Goal: Task Accomplishment & Management: Complete application form

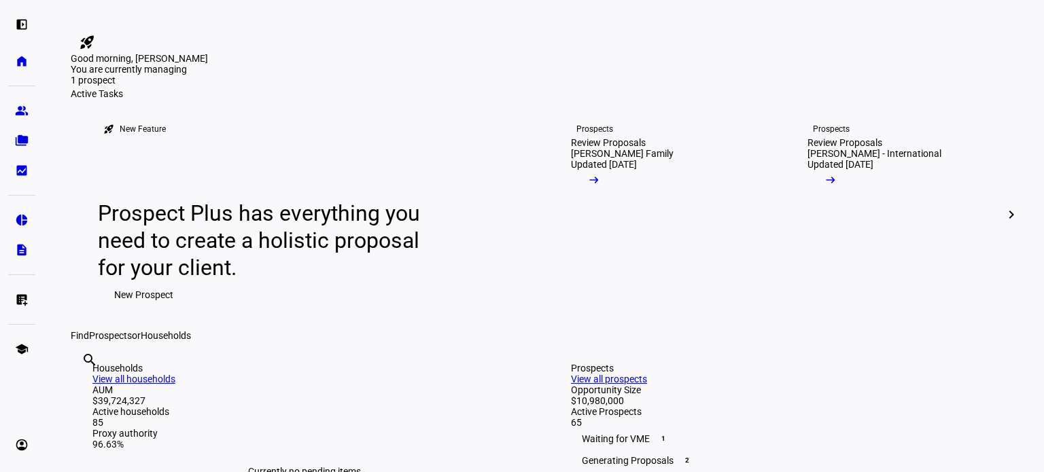
click at [160, 309] on span "New Prospect" at bounding box center [143, 294] width 59 height 27
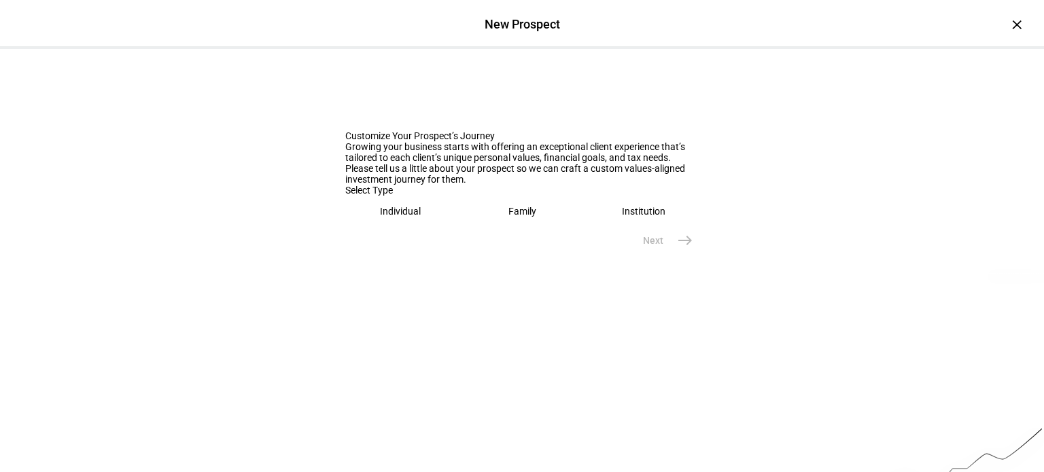
click at [372, 227] on eth-mega-radio-button "Individual" at bounding box center [400, 211] width 111 height 31
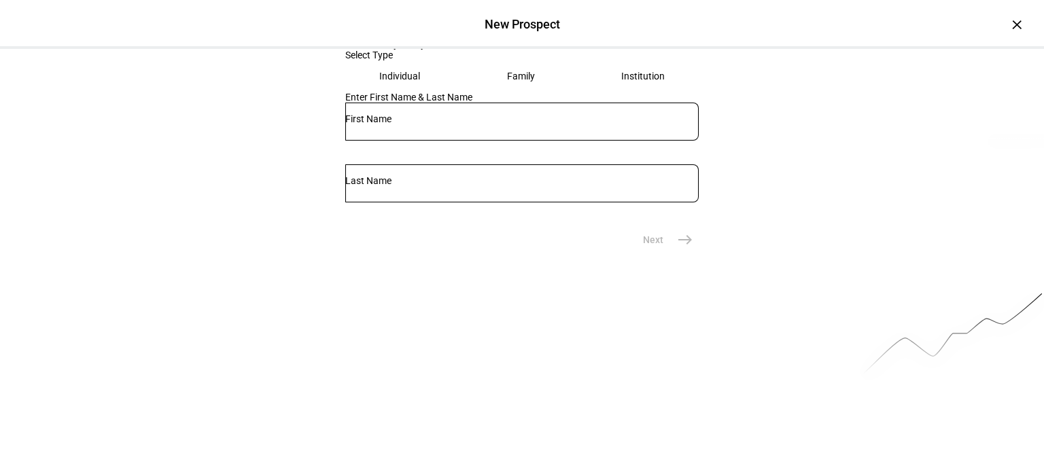
scroll to position [136, 0]
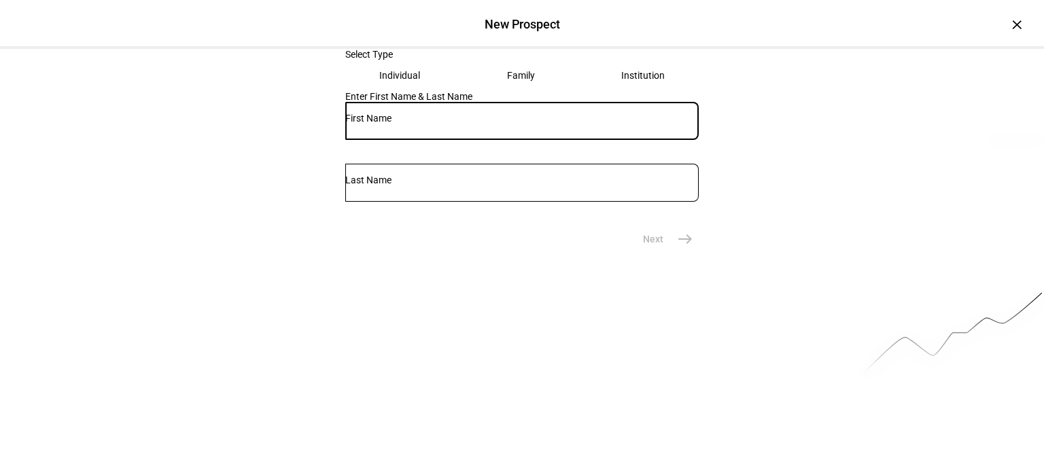
click at [407, 124] on input "text" at bounding box center [521, 118] width 353 height 11
type input "[PERSON_NAME]"
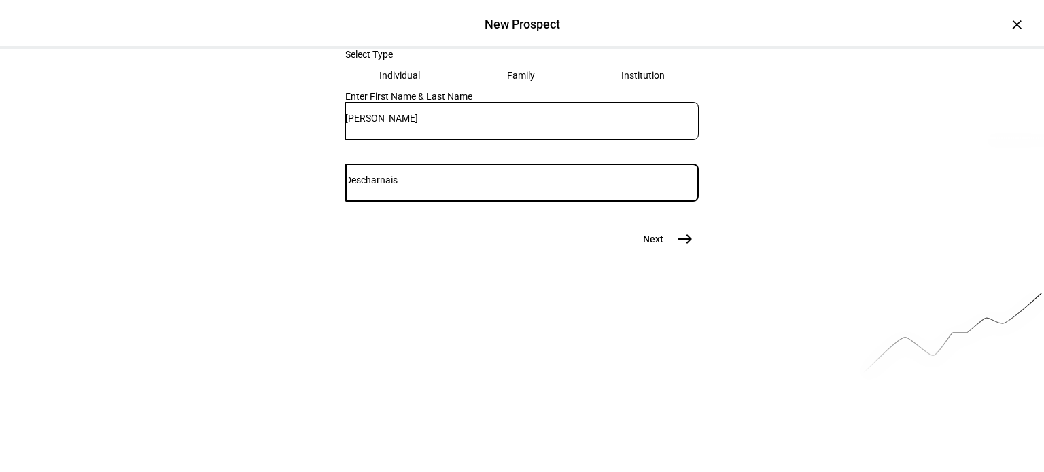
type input "Descharnais"
click at [680, 247] on mat-icon "east" at bounding box center [685, 239] width 16 height 16
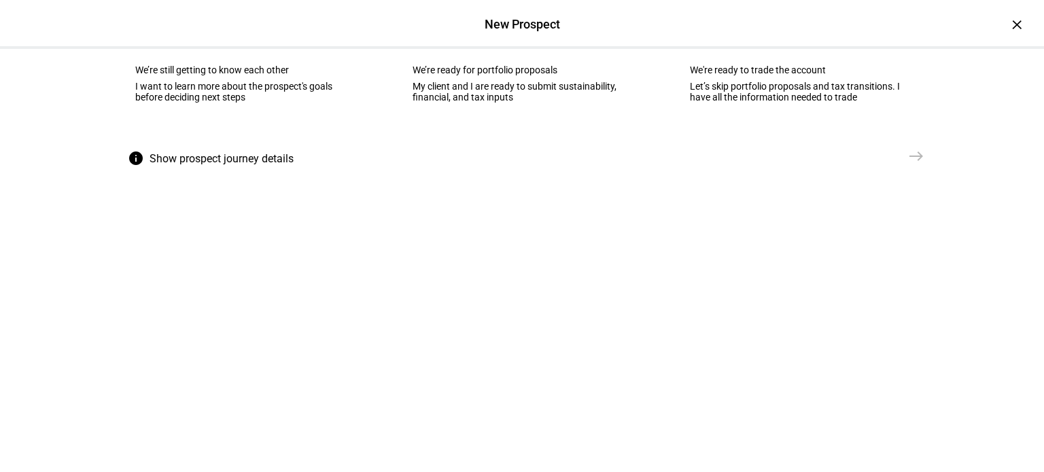
click at [199, 75] on div "We’re still getting to know each other" at bounding box center [244, 70] width 219 height 11
click at [908, 164] on mat-icon "east" at bounding box center [916, 156] width 16 height 16
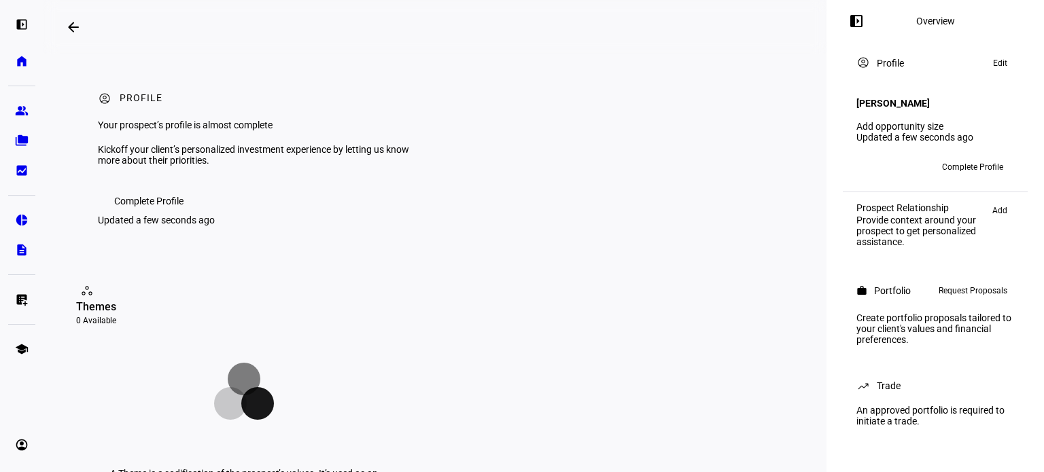
click at [156, 215] on span "Complete Profile" at bounding box center [148, 201] width 69 height 27
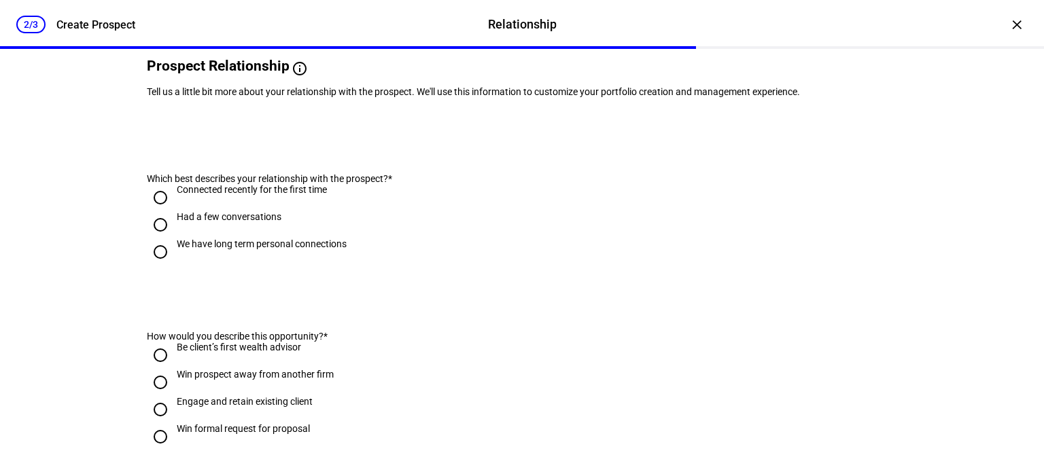
scroll to position [136, 0]
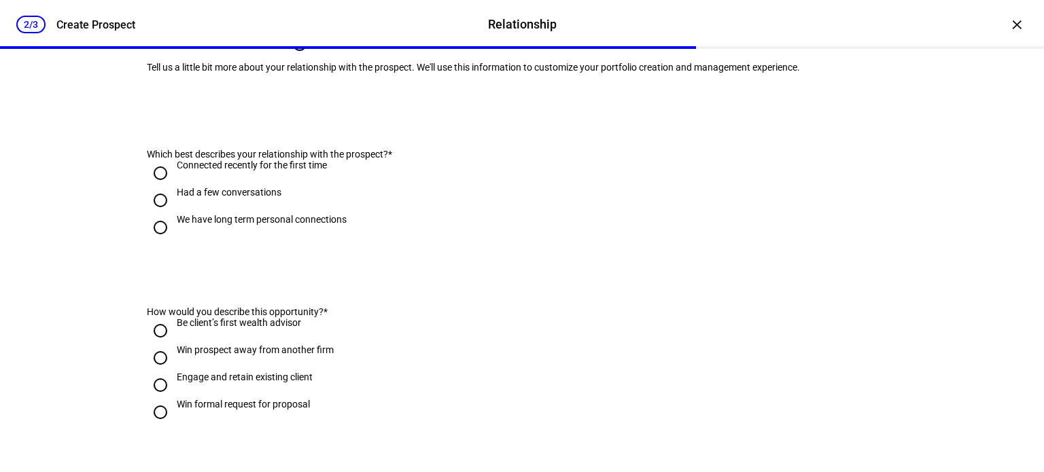
click at [155, 187] on input "Connected recently for the first time" at bounding box center [160, 173] width 27 height 27
radio input "true"
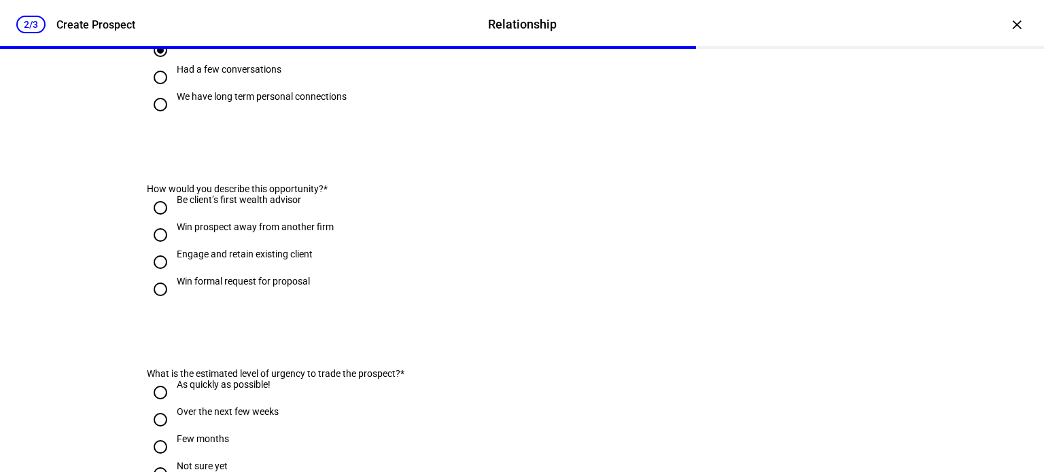
scroll to position [272, 0]
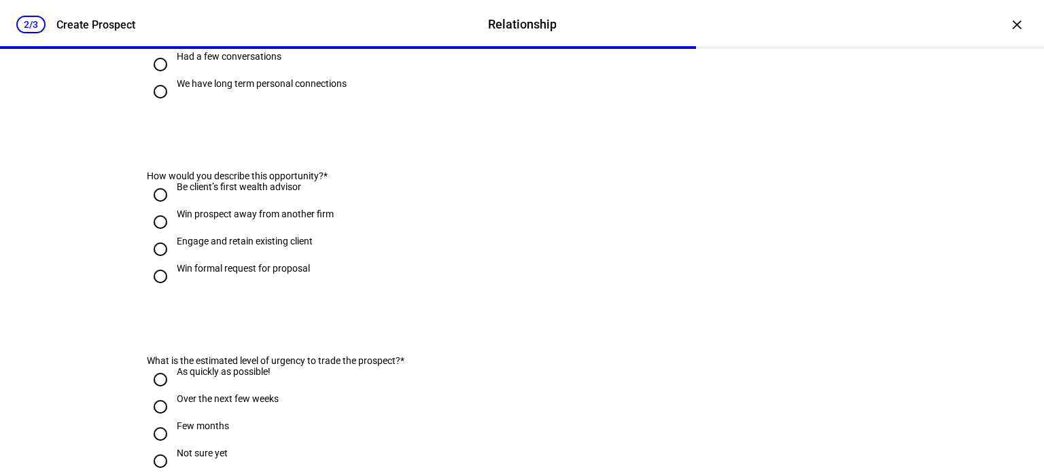
click at [155, 209] on input "Be client’s first wealth advisor" at bounding box center [160, 194] width 27 height 27
radio input "true"
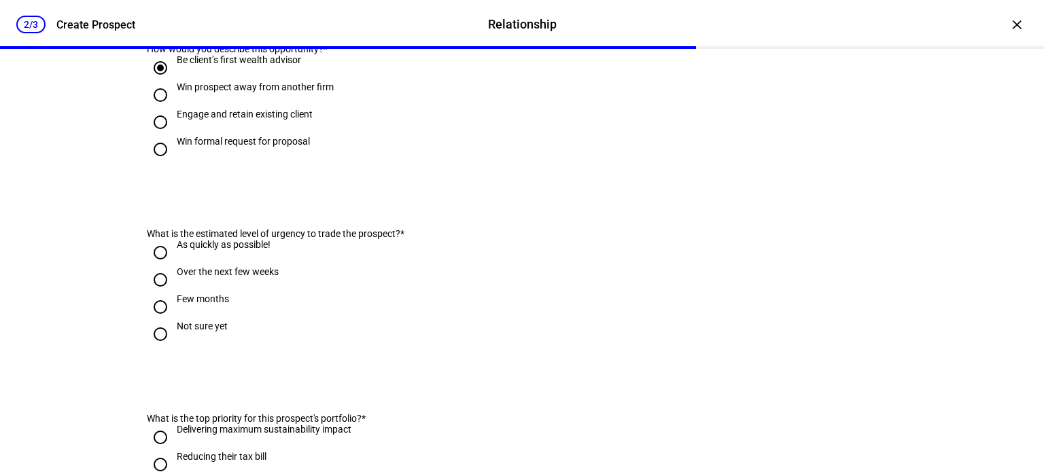
scroll to position [408, 0]
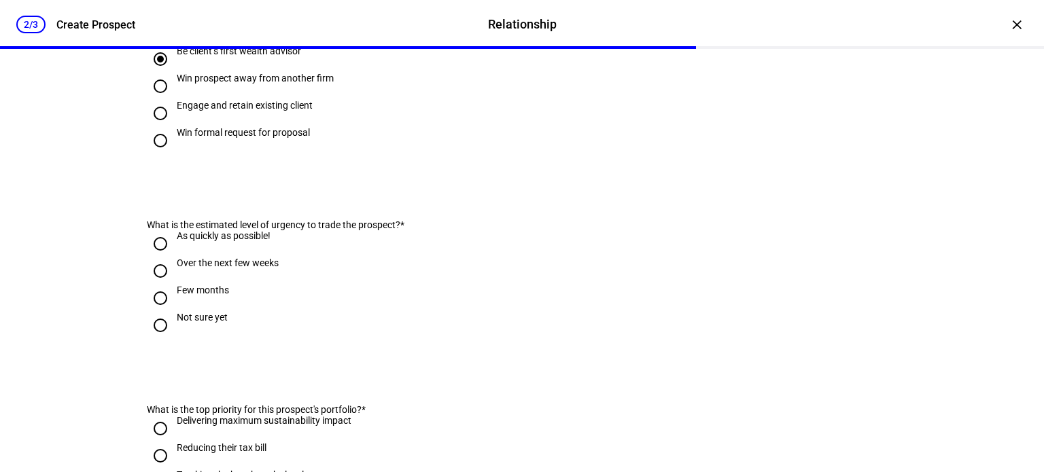
click at [152, 285] on input "Over the next few weeks" at bounding box center [160, 271] width 27 height 27
radio input "true"
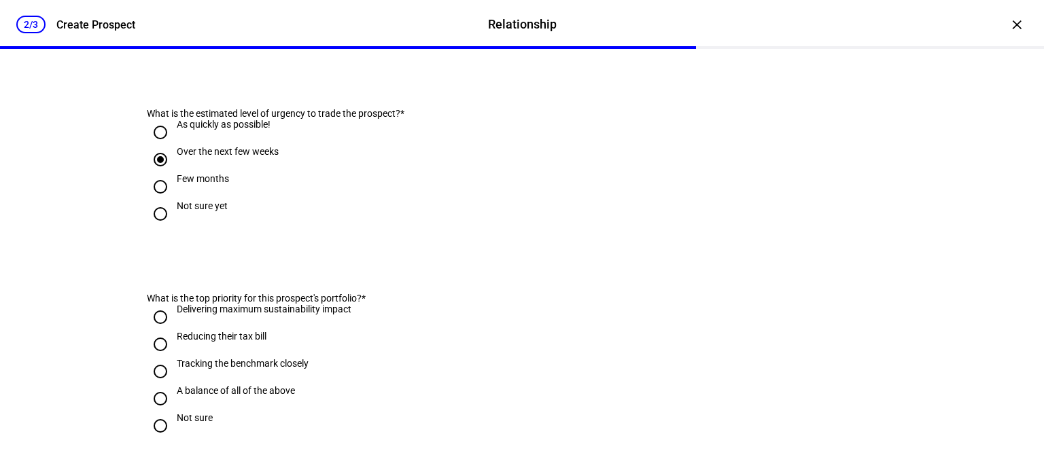
scroll to position [544, 0]
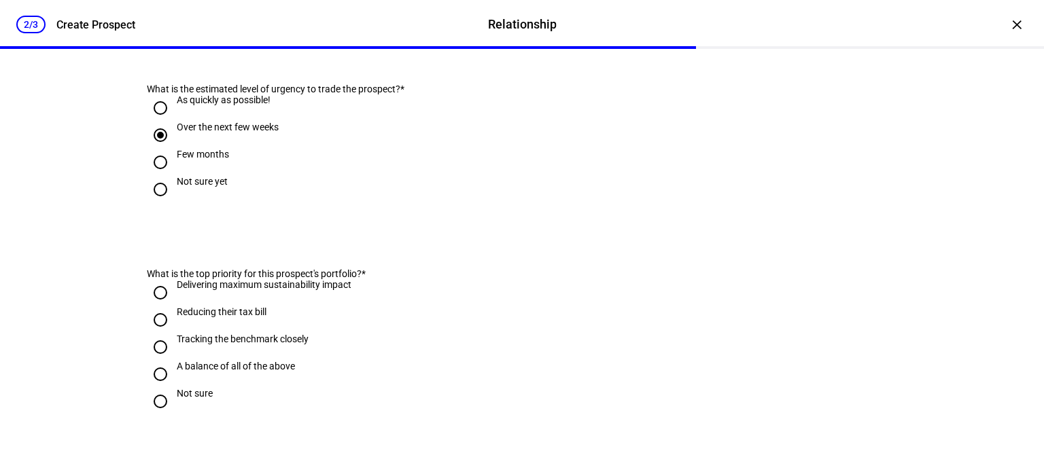
click at [155, 307] on input "Delivering maximum sustainability impact" at bounding box center [160, 292] width 27 height 27
radio input "true"
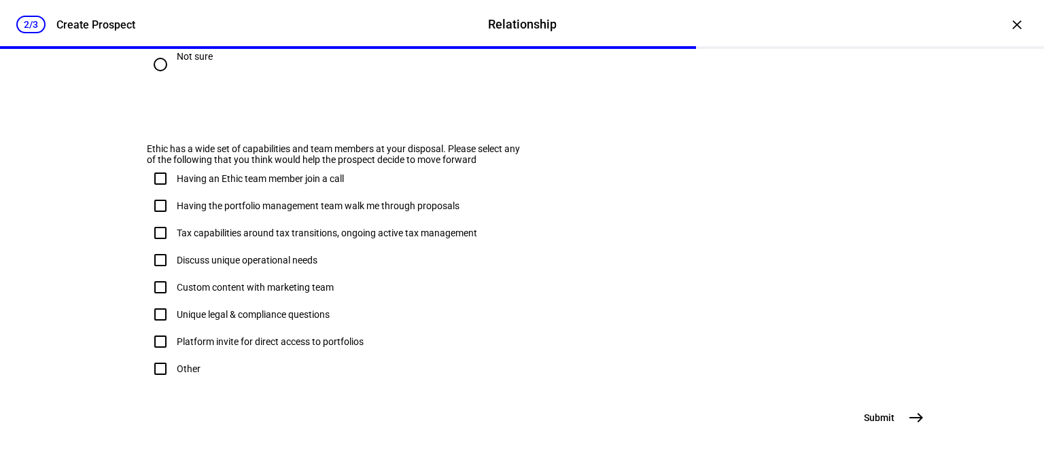
scroll to position [951, 0]
click at [908, 419] on mat-icon "east" at bounding box center [916, 418] width 16 height 16
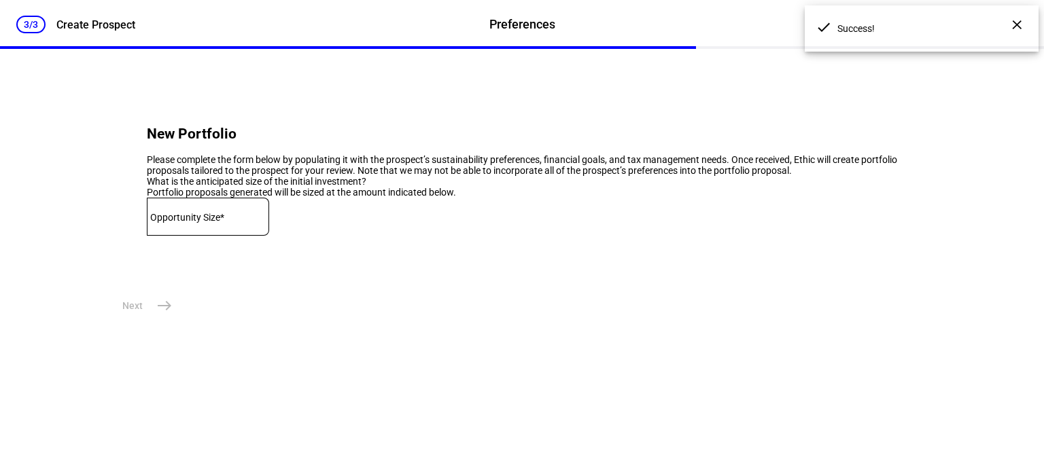
scroll to position [0, 0]
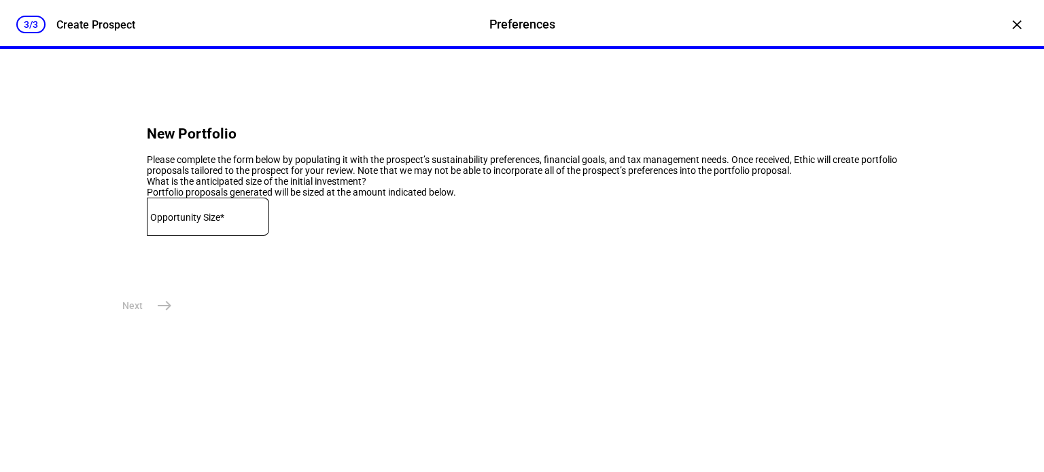
click at [222, 223] on mat-label "Opportunity Size*" at bounding box center [187, 217] width 74 height 11
type input "300,000"
click at [158, 314] on mat-icon "east" at bounding box center [164, 306] width 16 height 16
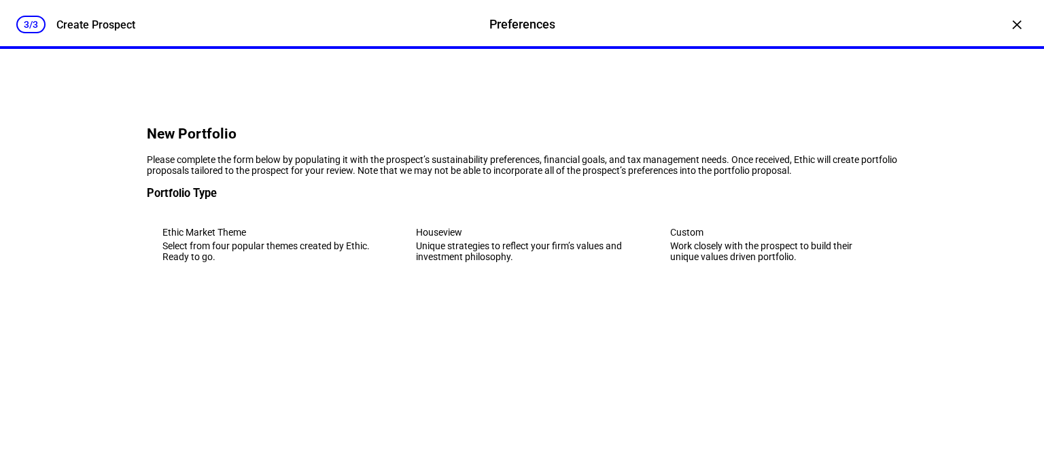
click at [205, 238] on div "Ethic Market Theme" at bounding box center [267, 232] width 211 height 11
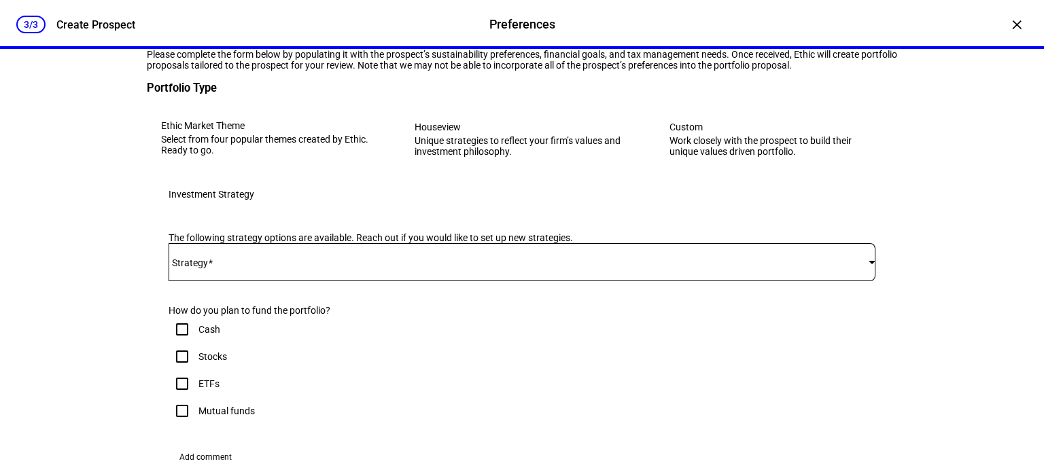
scroll to position [204, 0]
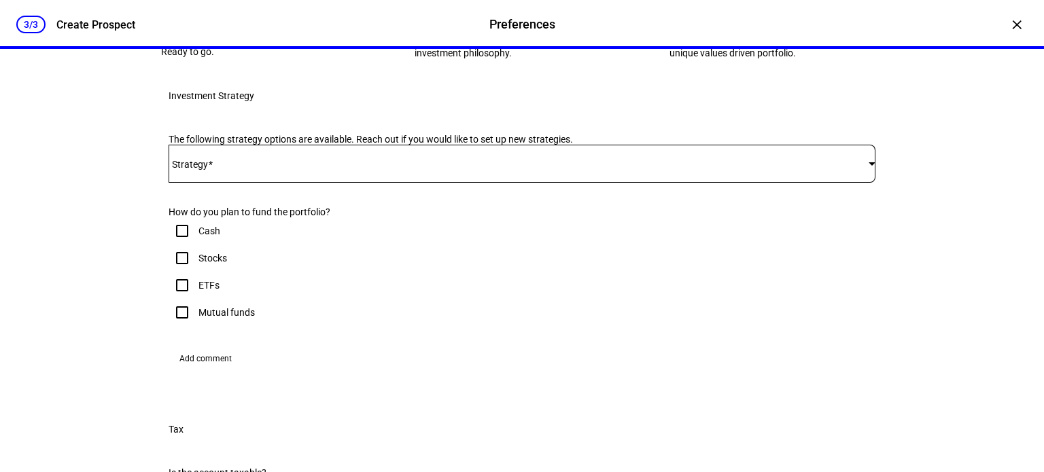
click at [175, 326] on input "Mutual funds" at bounding box center [182, 312] width 27 height 27
checkbox input "true"
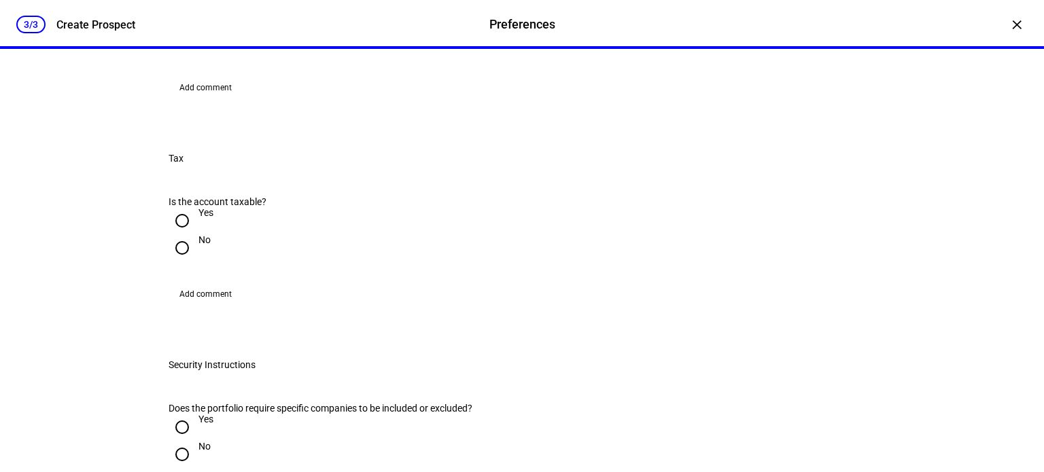
scroll to position [476, 0]
click at [175, 261] on input "No" at bounding box center [182, 247] width 27 height 27
radio input "true"
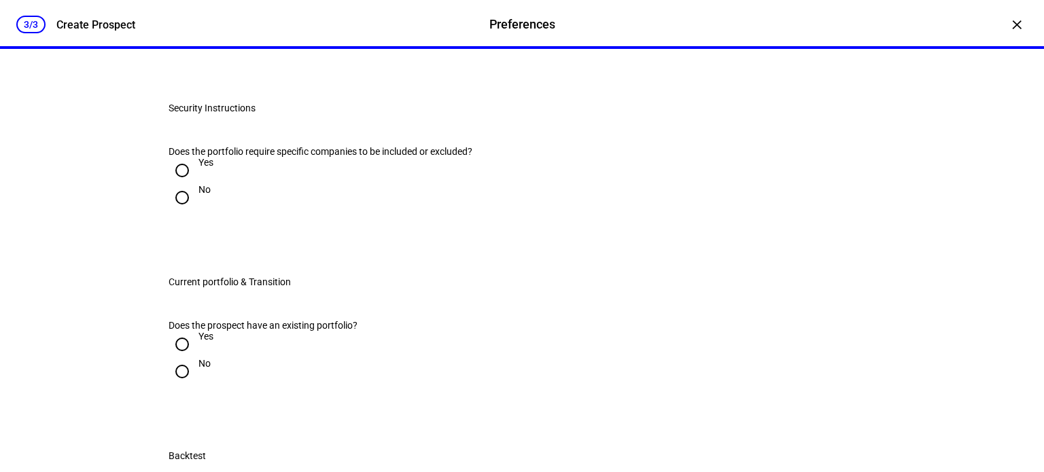
scroll to position [748, 0]
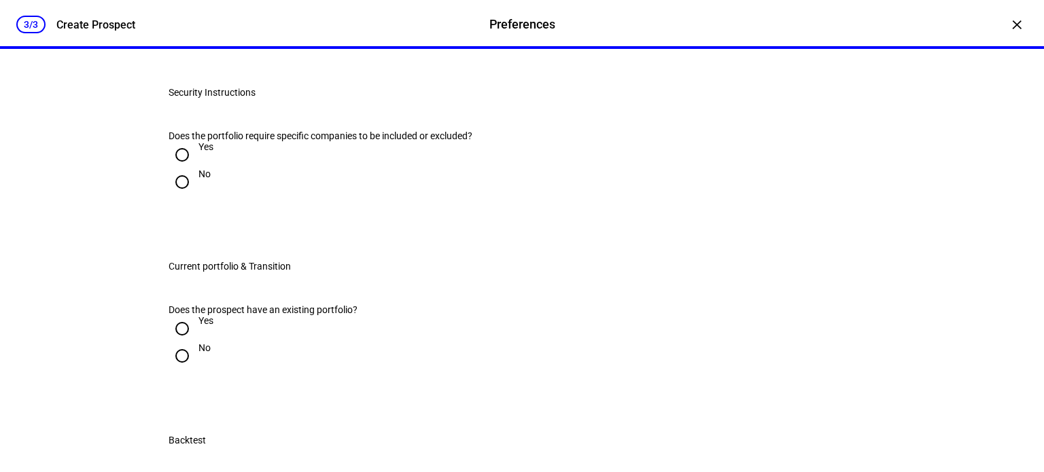
click at [177, 169] on input "Yes" at bounding box center [182, 154] width 27 height 27
radio input "true"
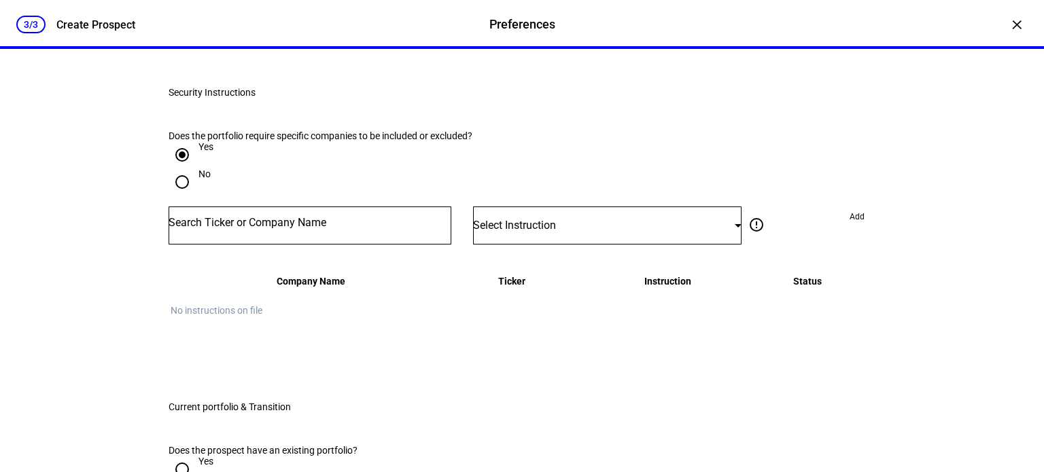
click at [176, 196] on input "No" at bounding box center [182, 182] width 27 height 27
radio input "true"
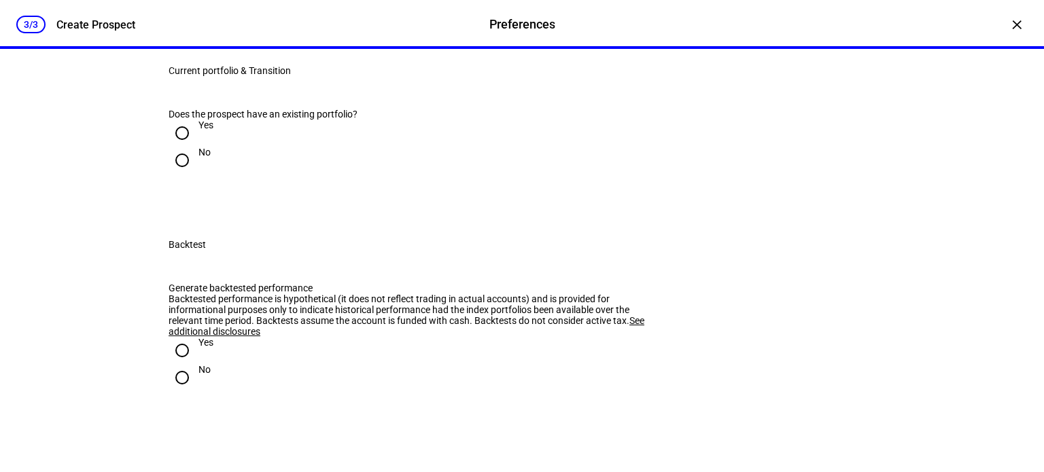
scroll to position [1019, 0]
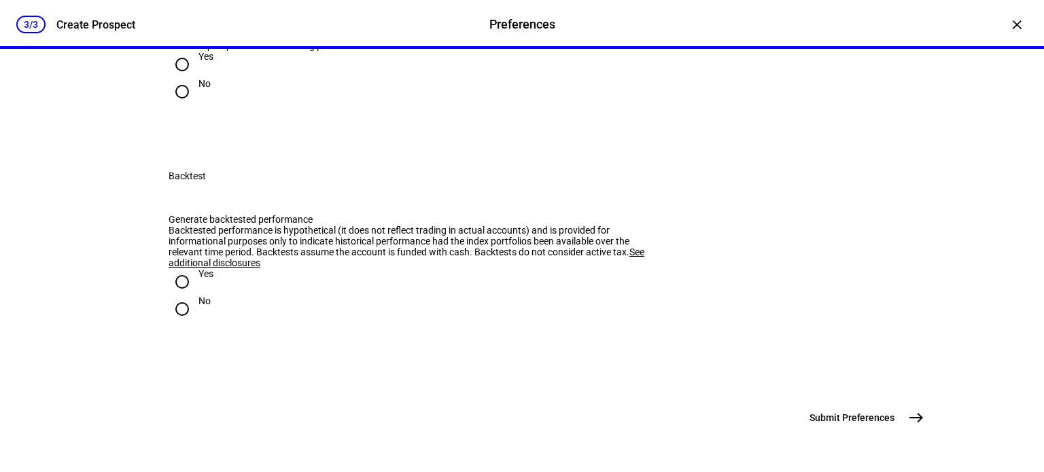
click at [171, 105] on input "No" at bounding box center [182, 91] width 27 height 27
radio input "true"
click at [924, 418] on span "east" at bounding box center [916, 417] width 27 height 27
click at [176, 268] on input "Yes" at bounding box center [182, 281] width 27 height 27
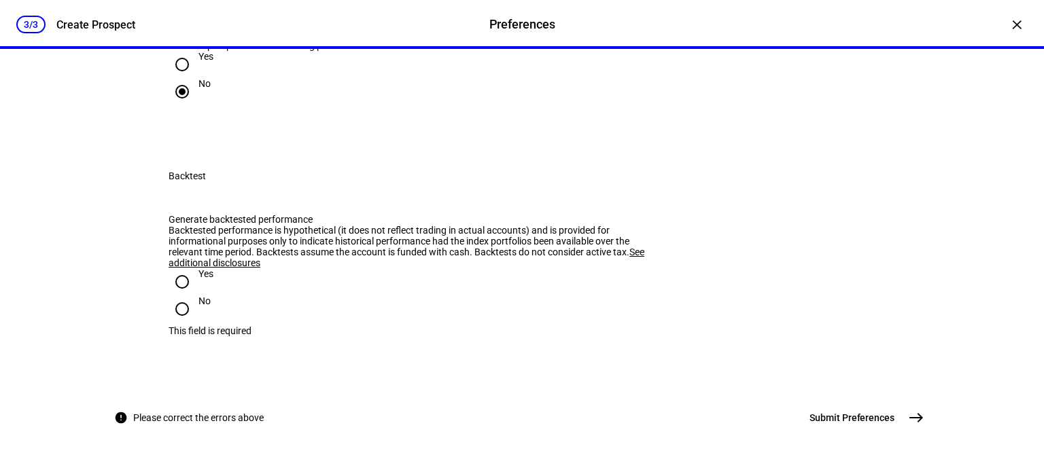
radio input "true"
click at [908, 419] on mat-icon "east" at bounding box center [916, 418] width 16 height 16
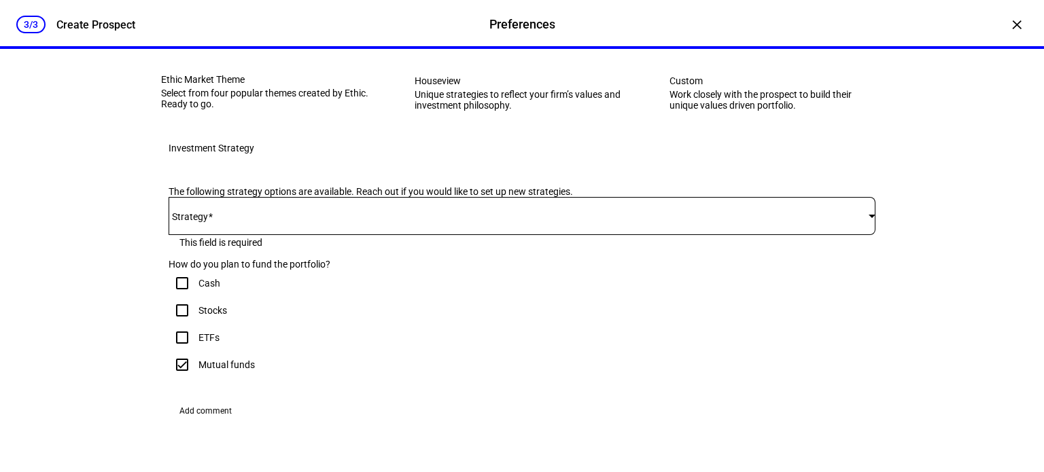
scroll to position [204, 0]
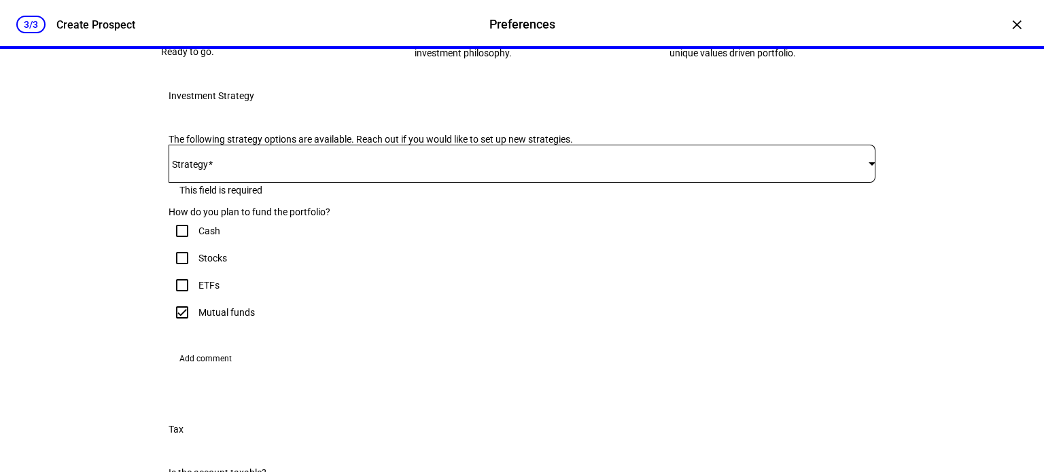
click at [332, 183] on div at bounding box center [522, 164] width 707 height 38
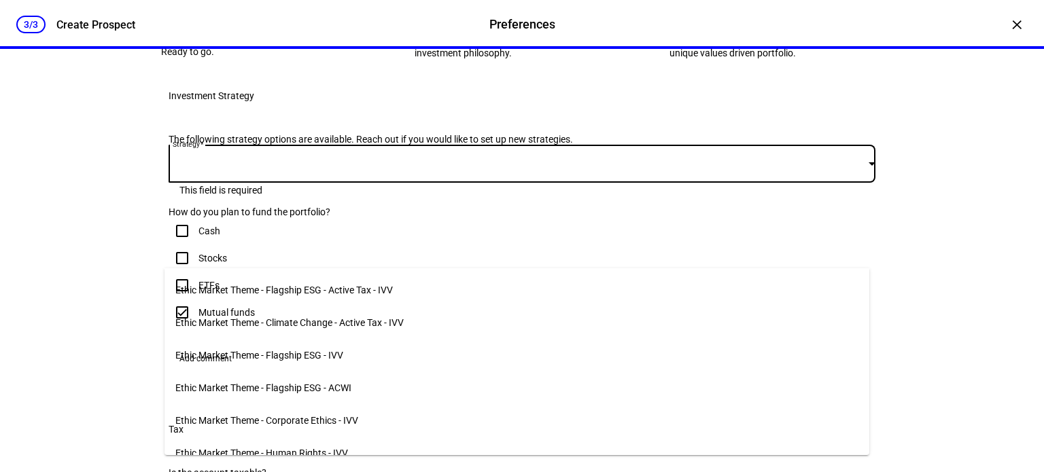
click at [300, 383] on span "Ethic Market Theme - Flagship ESG - ACWI" at bounding box center [263, 388] width 176 height 11
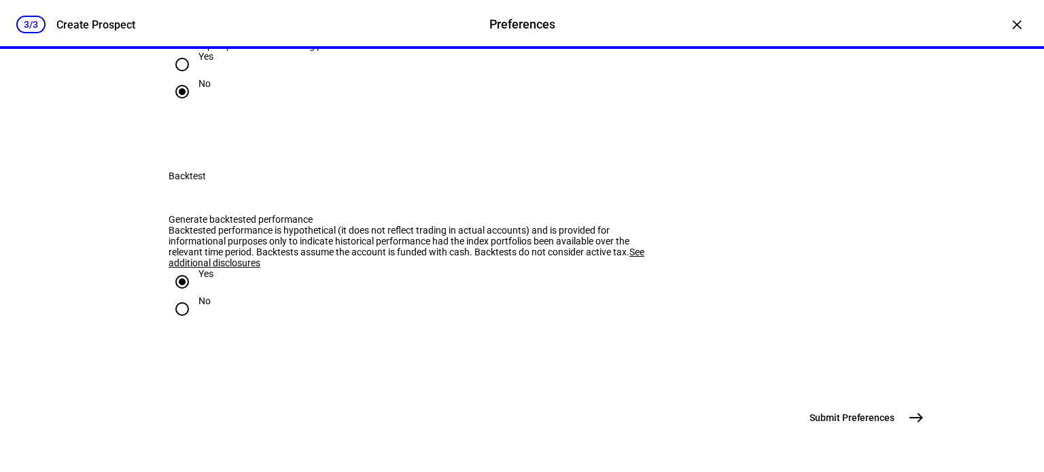
scroll to position [1379, 0]
click at [914, 412] on mat-icon "east" at bounding box center [916, 418] width 16 height 16
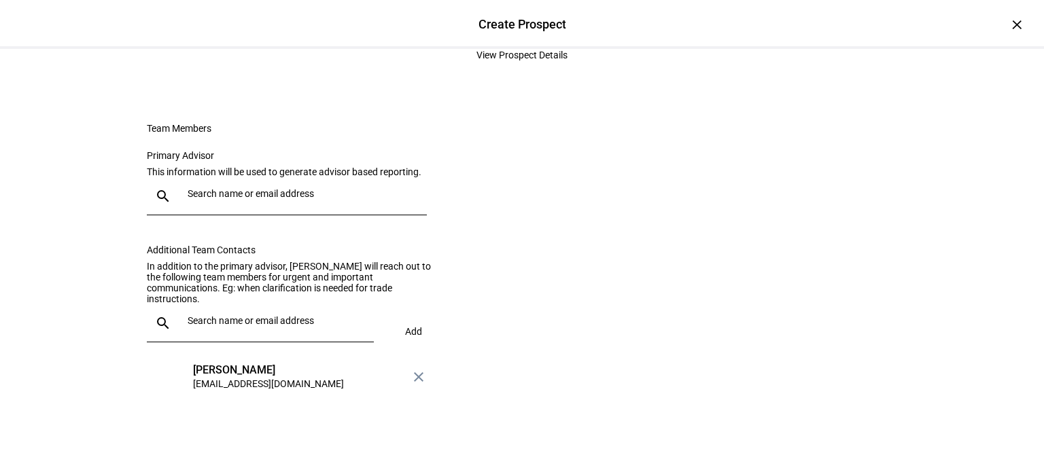
scroll to position [204, 0]
click at [285, 199] on input "text" at bounding box center [305, 193] width 234 height 11
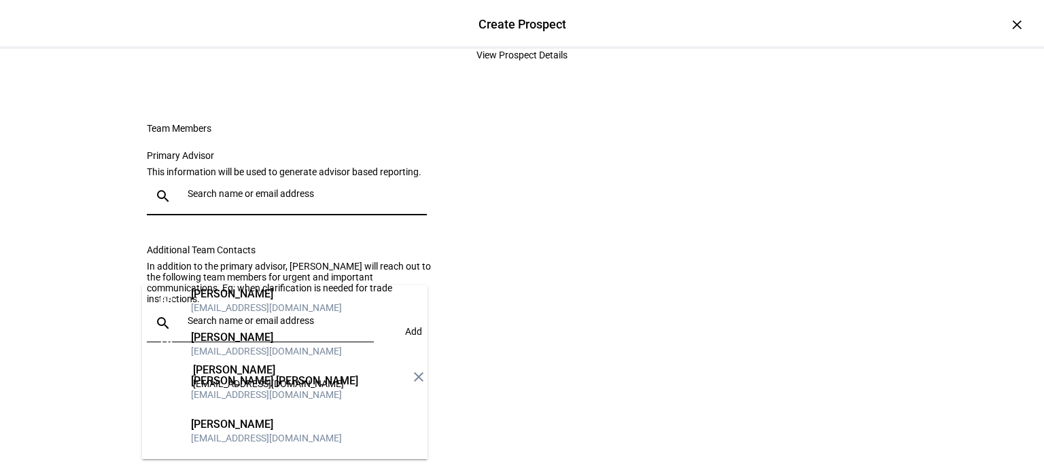
scroll to position [136, 0]
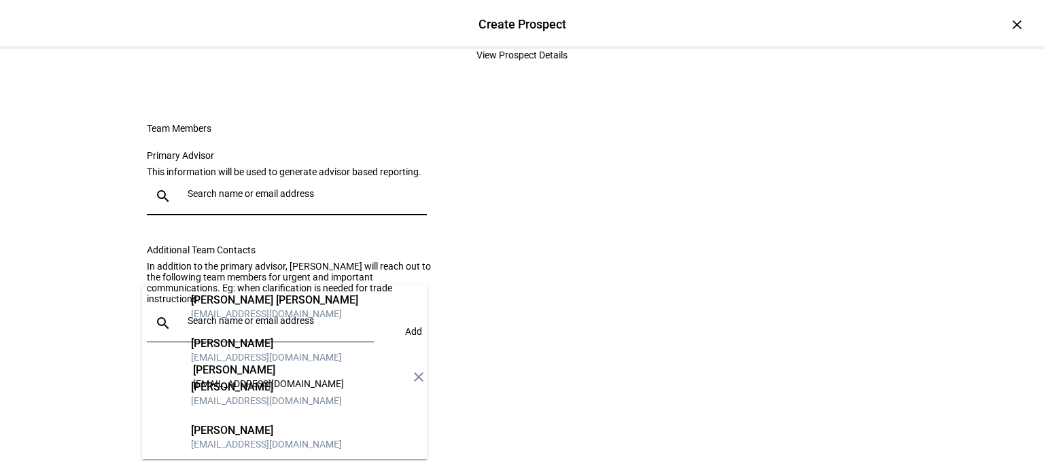
click at [290, 351] on div "mdobraca@beaconpointe.com" at bounding box center [266, 358] width 151 height 14
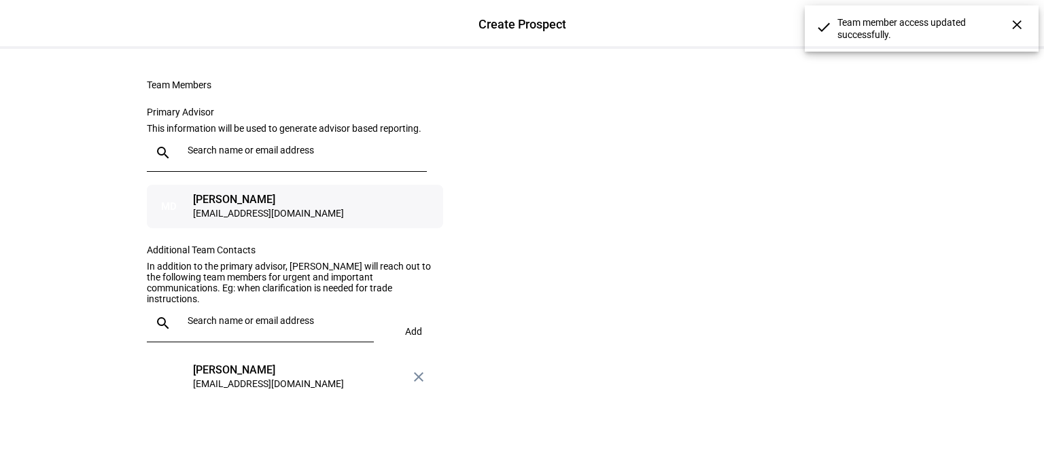
scroll to position [335, 0]
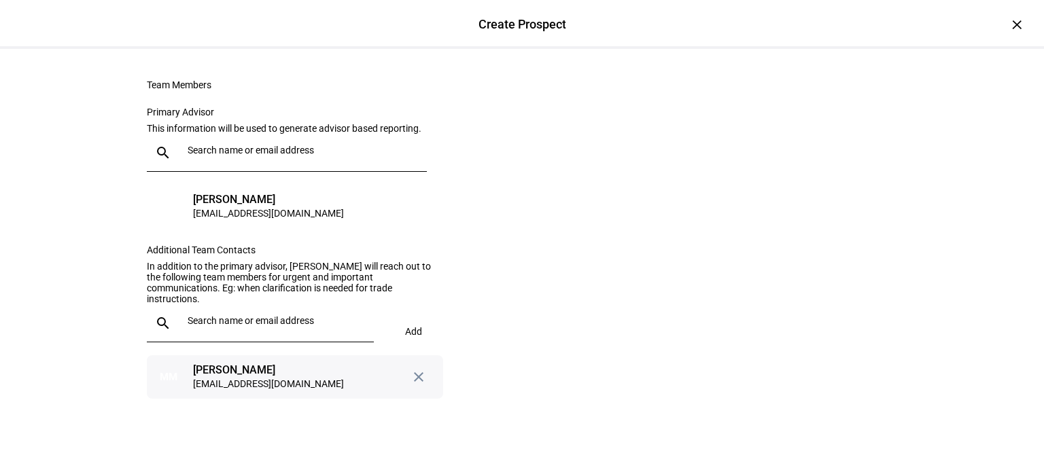
click at [246, 374] on div "[PERSON_NAME]" at bounding box center [268, 371] width 151 height 14
click at [408, 324] on div "search Add" at bounding box center [295, 329] width 296 height 51
click at [226, 369] on div "[PERSON_NAME]" at bounding box center [268, 371] width 151 height 14
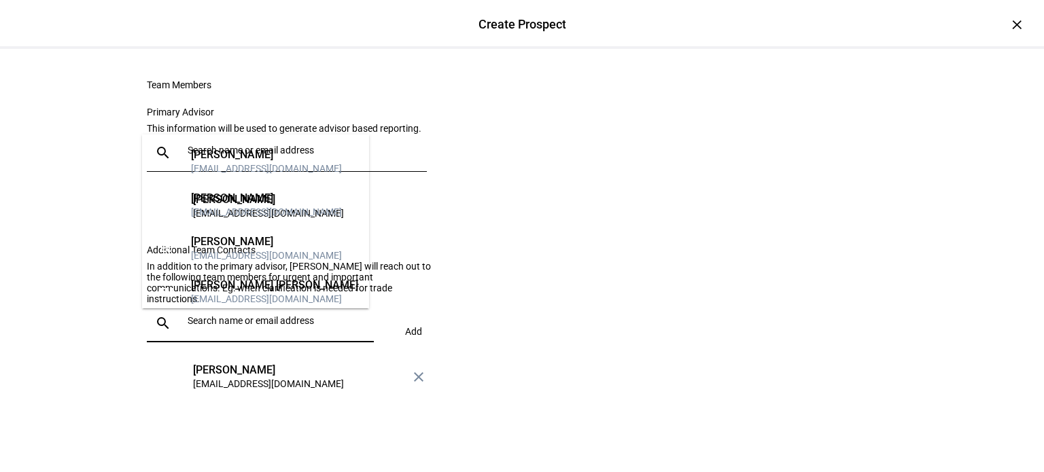
click at [253, 326] on input "text" at bounding box center [278, 320] width 181 height 11
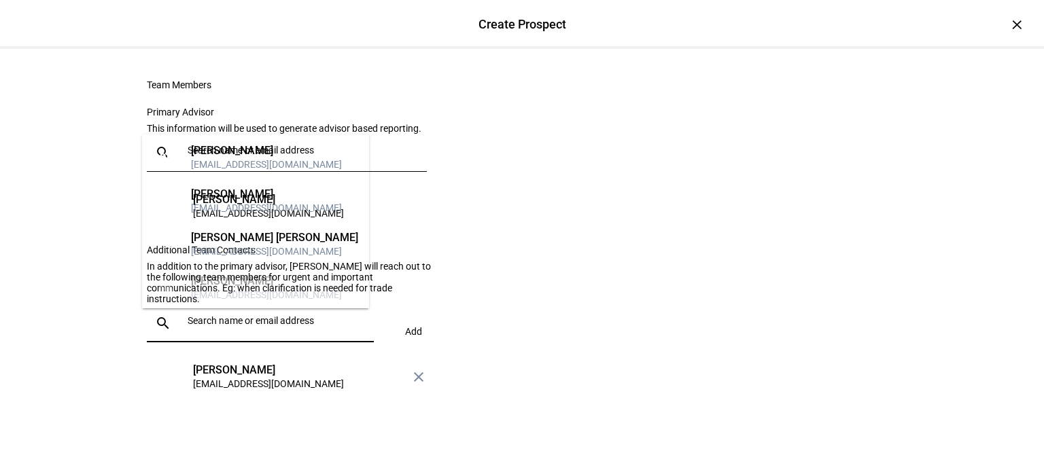
scroll to position [136, 0]
click at [519, 222] on eth-form-card "Team Members Primary Advisor This information will be used to generate advisor …" at bounding box center [522, 239] width 816 height 385
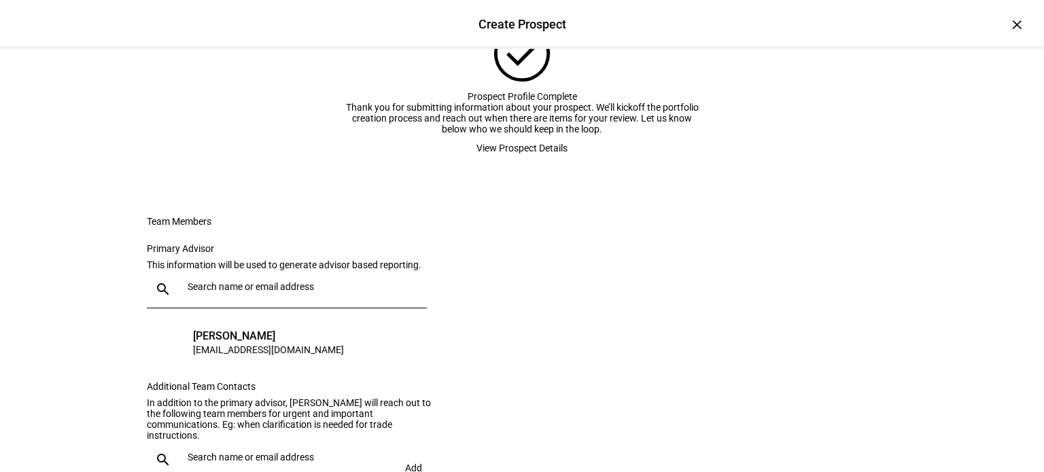
scroll to position [0, 0]
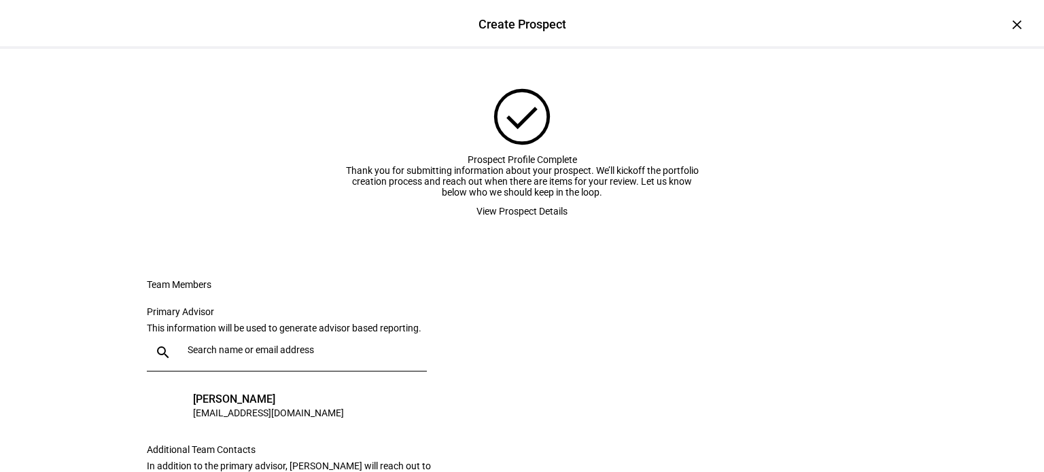
click at [506, 225] on span "View Prospect Details" at bounding box center [521, 211] width 91 height 27
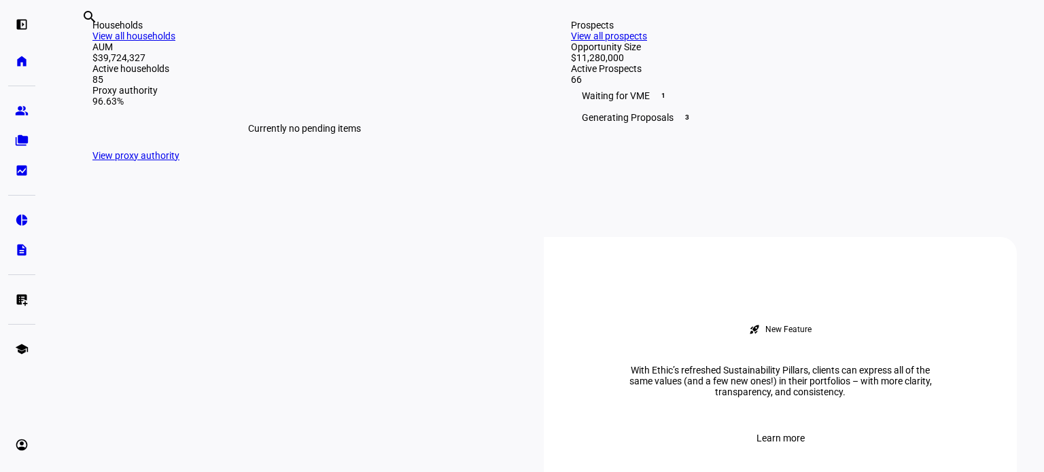
scroll to position [343, 0]
click at [84, 44] on input "text" at bounding box center [83, 36] width 3 height 16
type input "des"
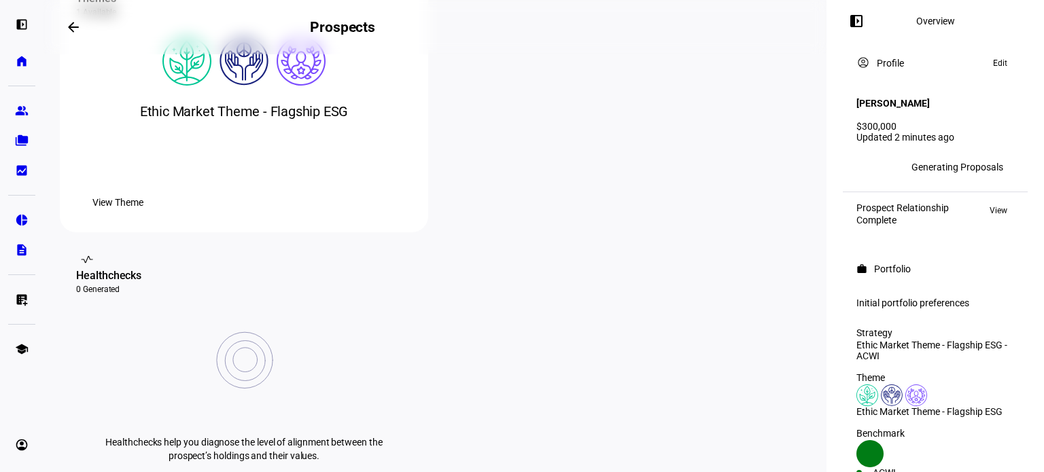
scroll to position [340, 0]
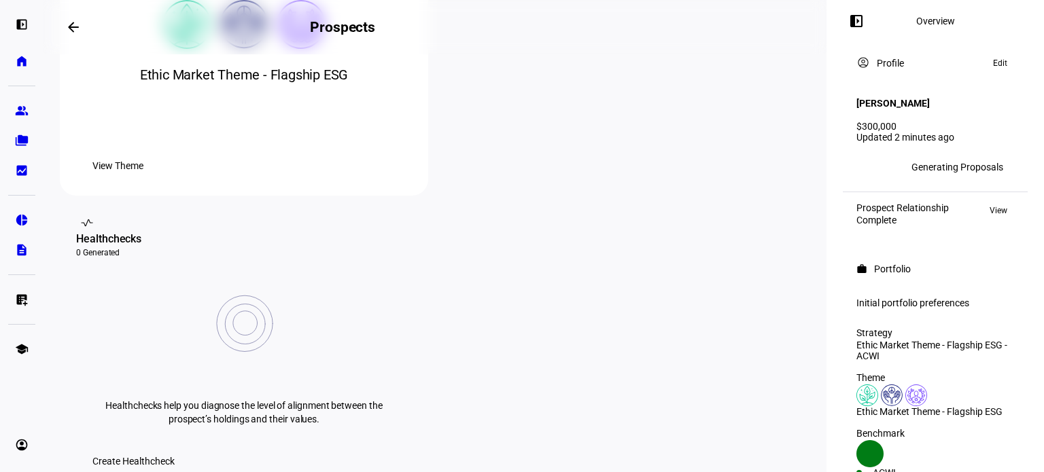
click at [175, 448] on span "Create Healthcheck" at bounding box center [133, 461] width 82 height 27
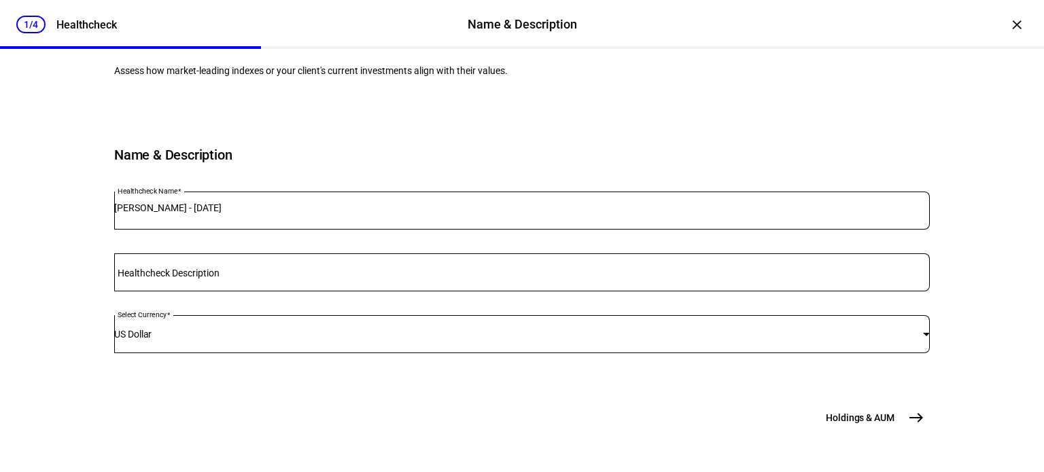
scroll to position [204, 0]
click at [468, 254] on div at bounding box center [522, 273] width 816 height 38
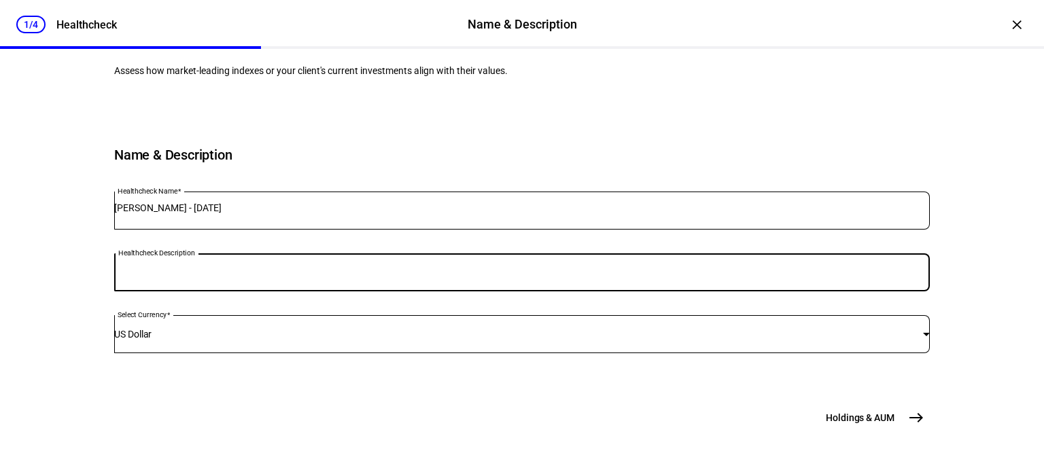
click at [468, 254] on div at bounding box center [522, 273] width 816 height 38
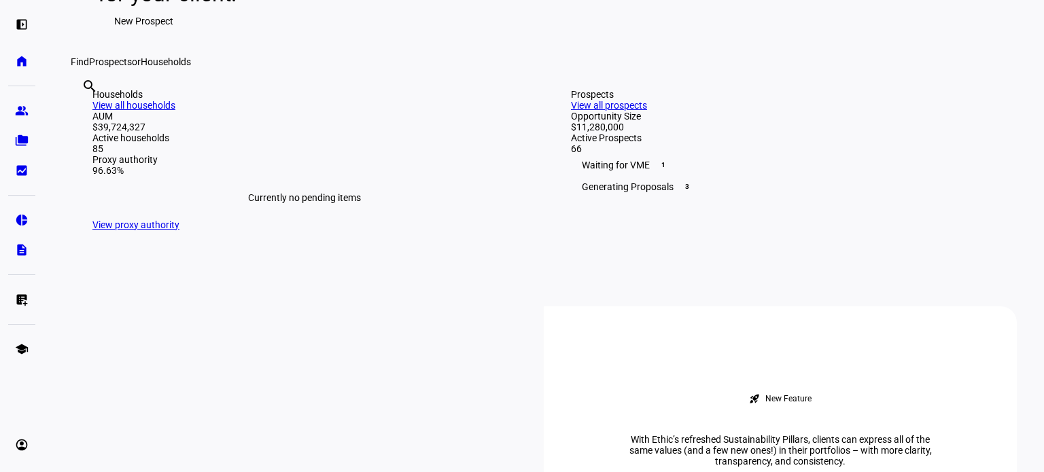
scroll to position [68, 0]
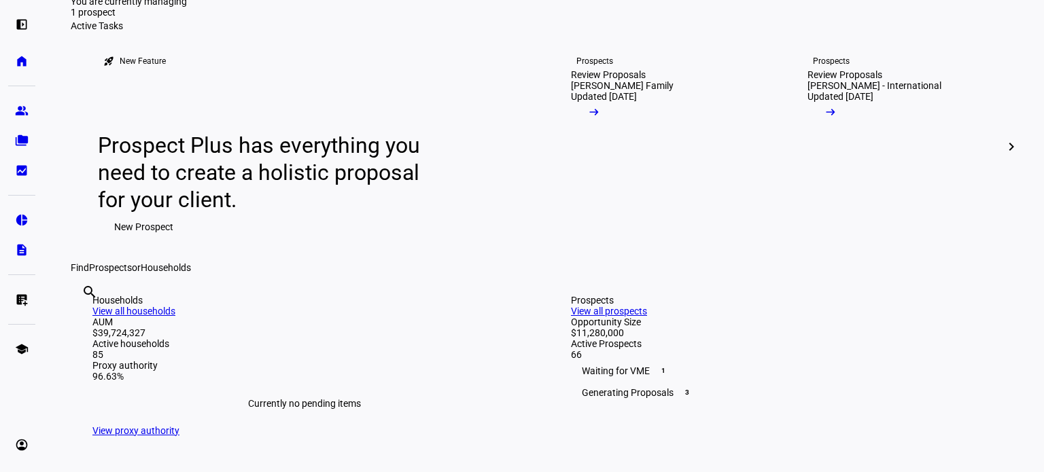
click at [187, 7] on span "You are currently managing" at bounding box center [129, 1] width 116 height 11
click at [14, 108] on link "group Prospects" at bounding box center [21, 110] width 27 height 27
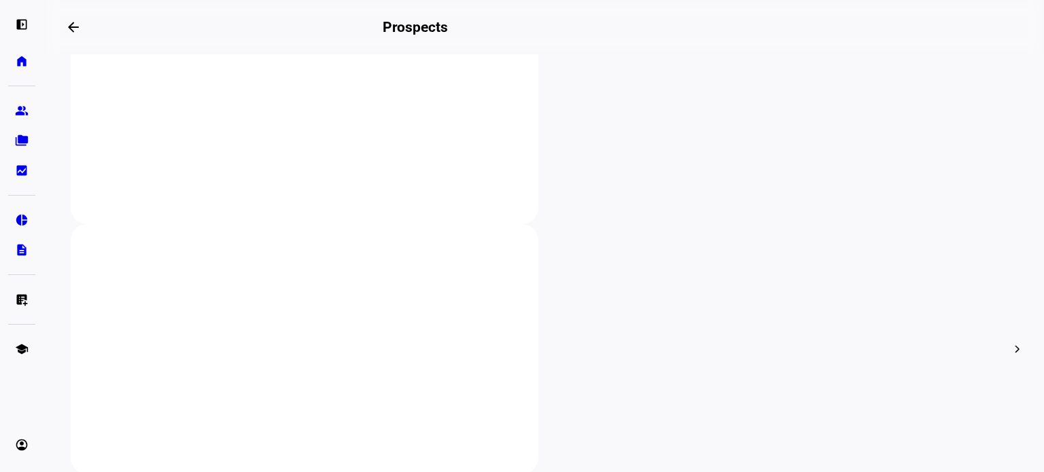
scroll to position [408, 0]
